Goal: Navigation & Orientation: Find specific page/section

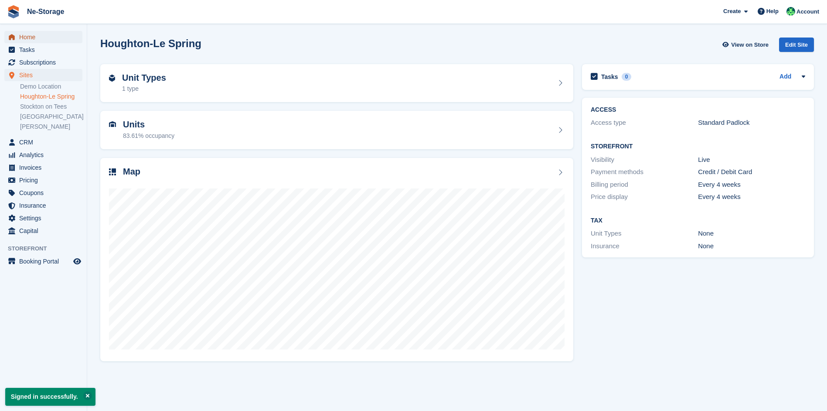
click at [47, 32] on span "Home" at bounding box center [45, 37] width 52 height 12
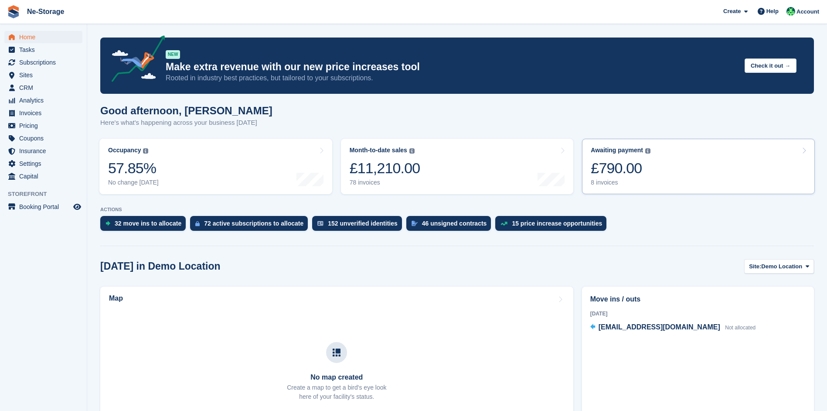
click at [608, 157] on div "Awaiting payment The total outstanding balance on all open invoices. £790.00 8 …" at bounding box center [621, 166] width 60 height 40
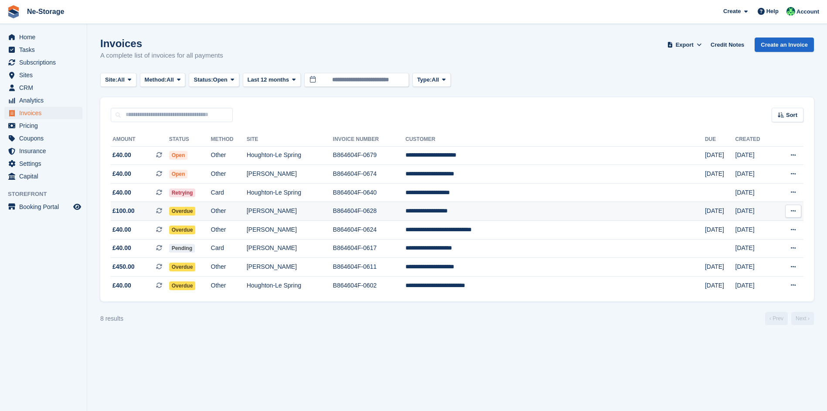
click at [247, 210] on td "Other" at bounding box center [229, 211] width 36 height 19
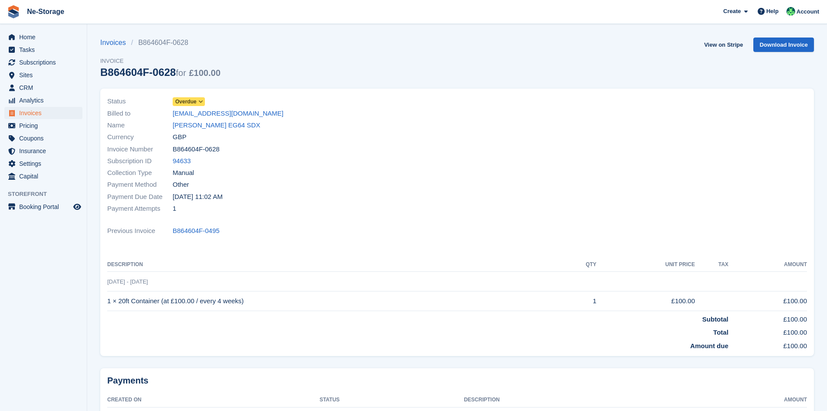
click at [192, 101] on span "Overdue" at bounding box center [185, 102] width 21 height 8
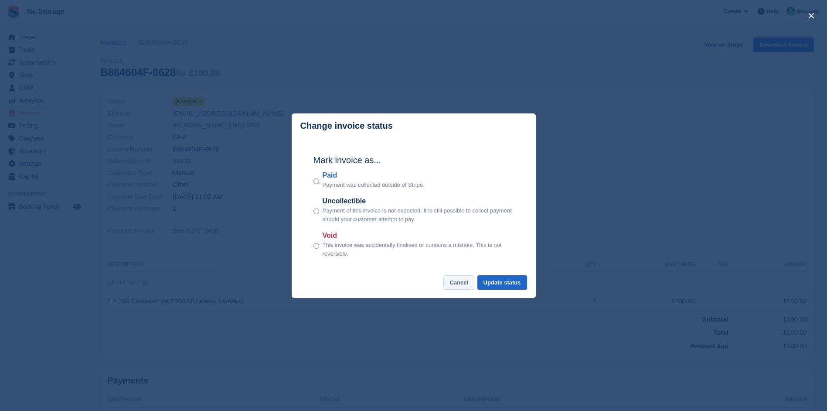
click at [462, 284] on button "Cancel" at bounding box center [458, 282] width 31 height 14
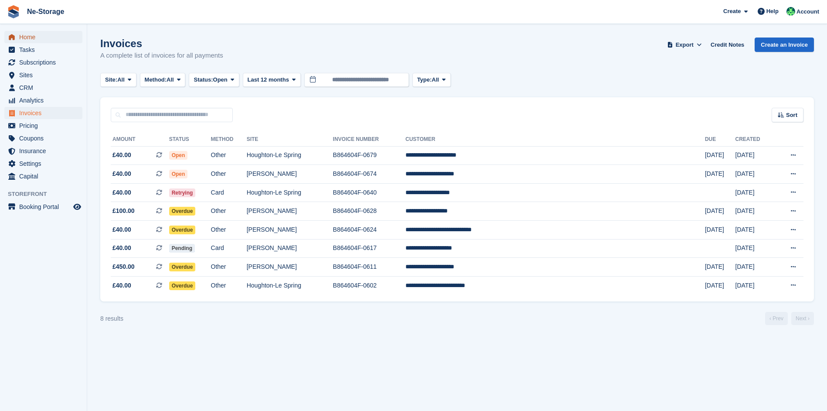
click at [33, 36] on span "Home" at bounding box center [45, 37] width 52 height 12
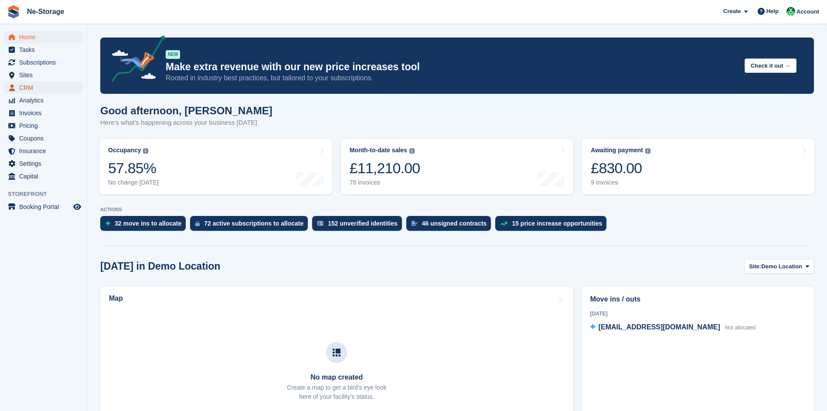
click at [46, 86] on span "CRM" at bounding box center [45, 87] width 52 height 12
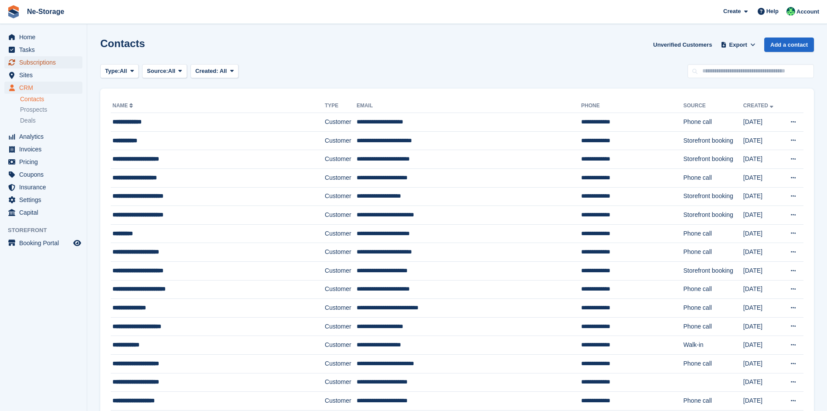
click at [45, 61] on span "Subscriptions" at bounding box center [45, 62] width 52 height 12
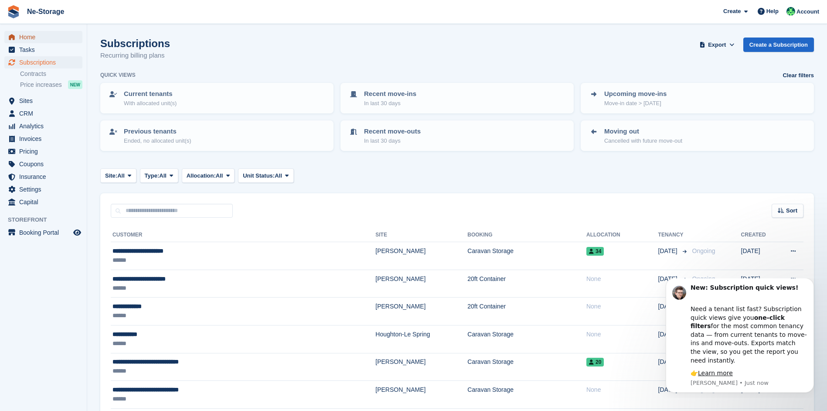
click at [47, 35] on span "Home" at bounding box center [45, 37] width 52 height 12
